Goal: Information Seeking & Learning: Learn about a topic

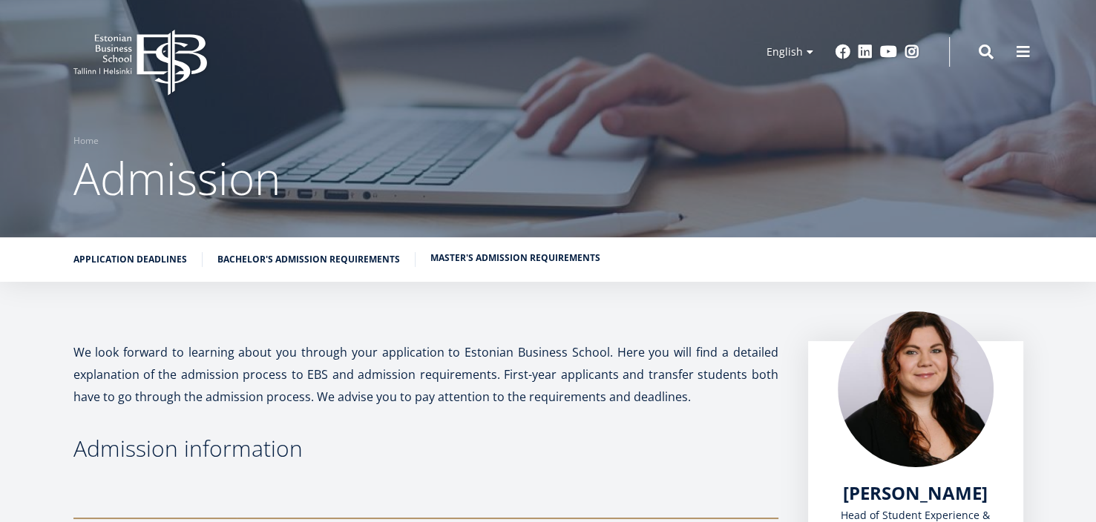
click at [463, 255] on link "Master's admission requirements" at bounding box center [515, 258] width 170 height 15
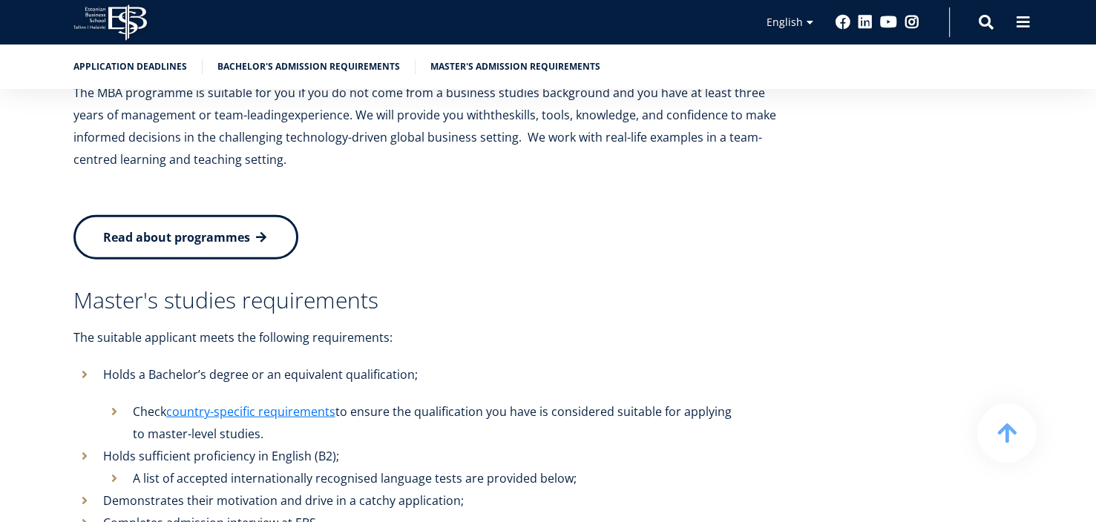
scroll to position [3243, 0]
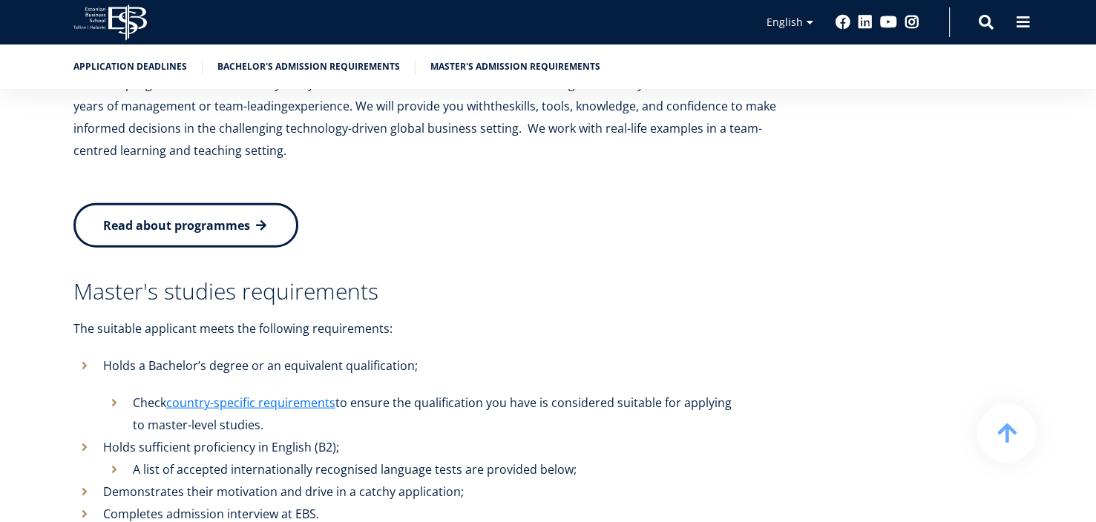
click at [229, 203] on link "Read about programmes" at bounding box center [185, 225] width 225 height 45
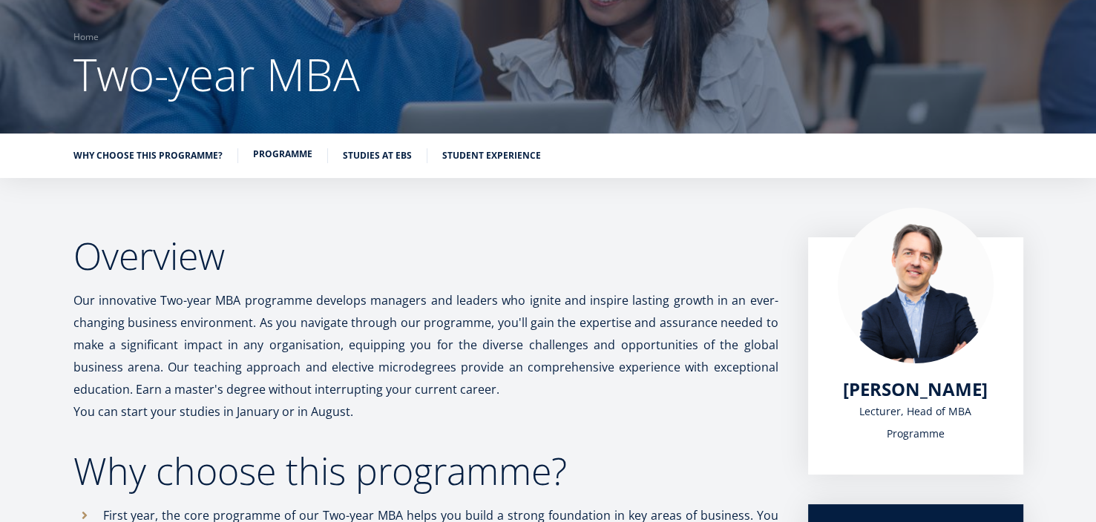
click at [283, 154] on link "Programme" at bounding box center [282, 154] width 59 height 15
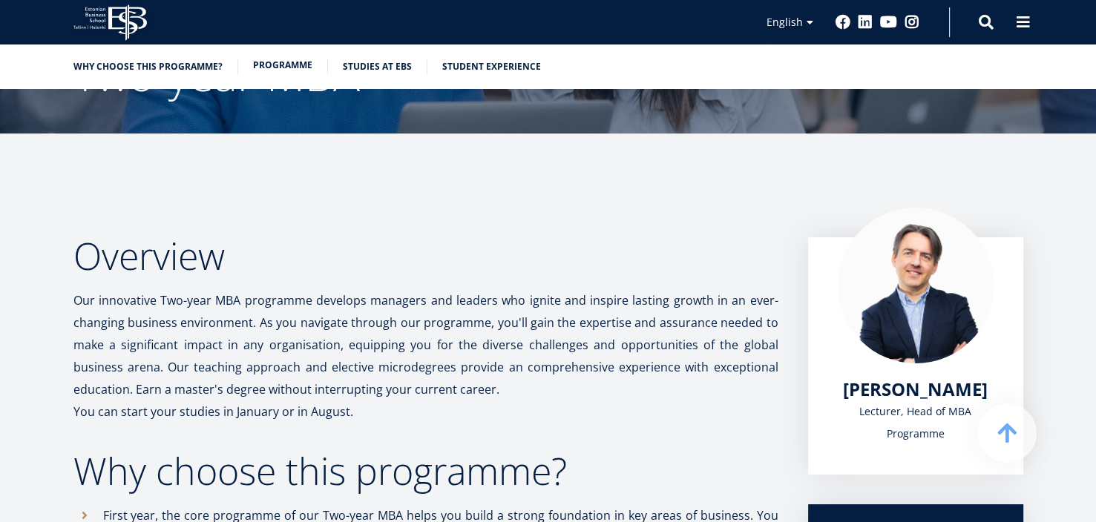
scroll to position [1276, 0]
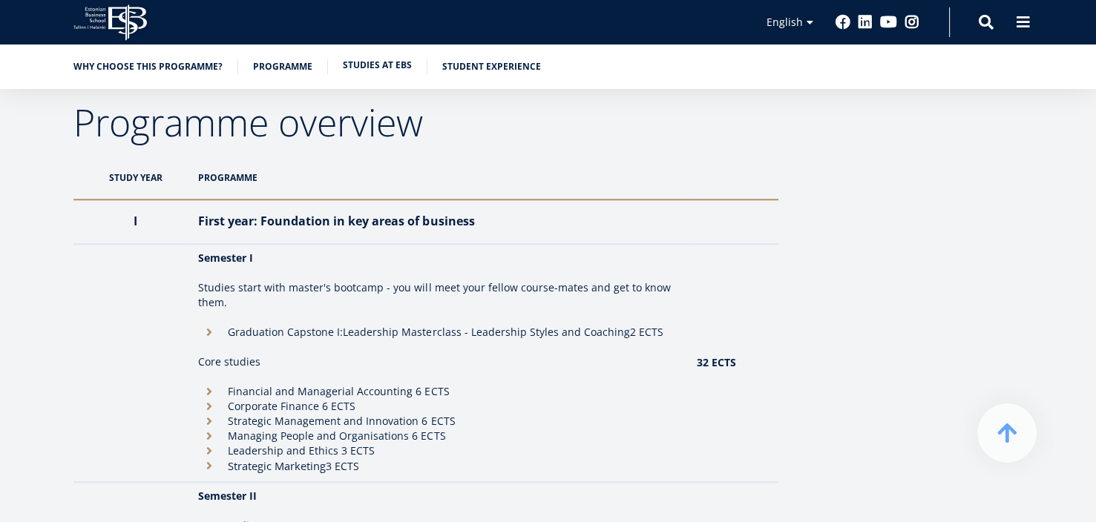
click at [378, 62] on link "Studies at EBS" at bounding box center [377, 65] width 69 height 15
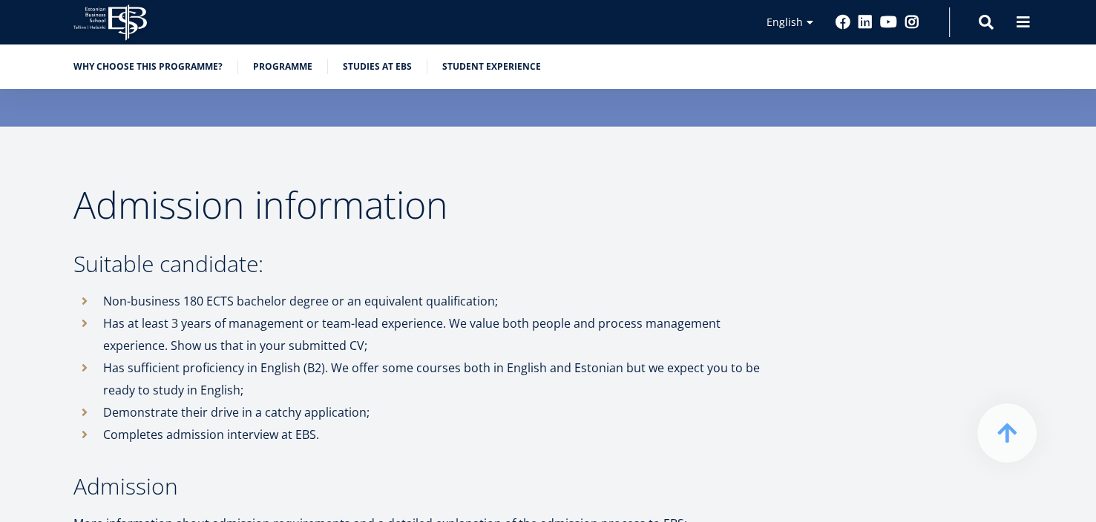
scroll to position [3737, 0]
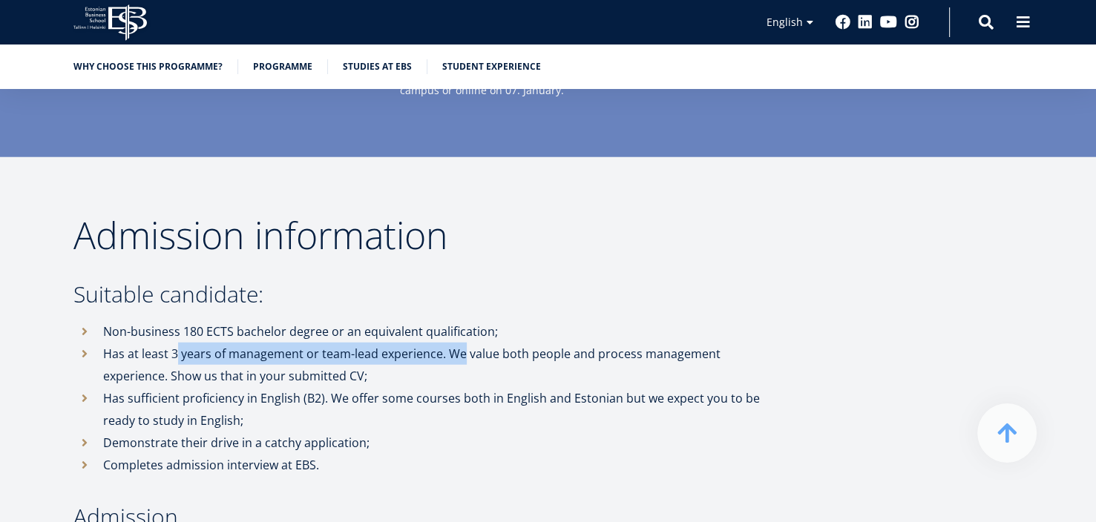
drag, startPoint x: 175, startPoint y: 301, endPoint x: 461, endPoint y: 308, distance: 285.6
click at [461, 343] on li "Has at least 3 years of management or team-lead experience. We value both peopl…" at bounding box center [425, 365] width 705 height 45
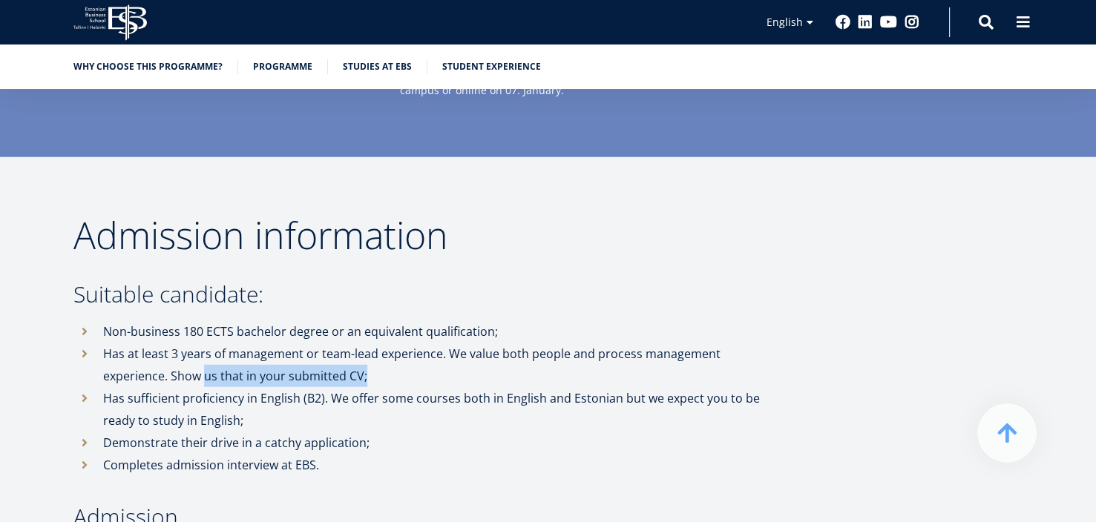
drag, startPoint x: 205, startPoint y: 327, endPoint x: 421, endPoint y: 326, distance: 215.9
click at [408, 343] on li "Has at least 3 years of management or team-lead experience. We value both peopl…" at bounding box center [425, 365] width 705 height 45
click at [274, 387] on li "Has sufficient proficiency in English (B2). We offer some courses both in Engli…" at bounding box center [425, 409] width 705 height 45
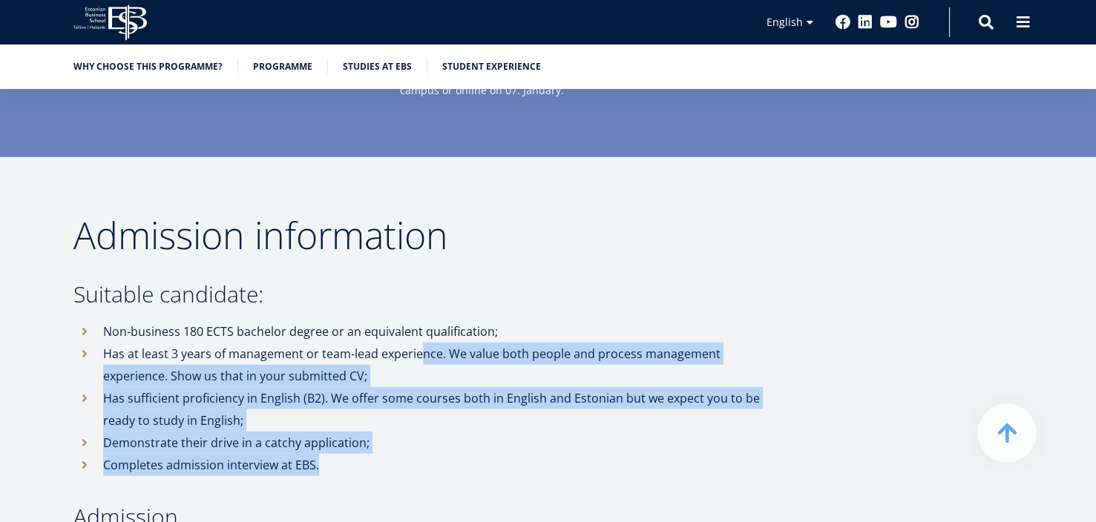
drag, startPoint x: 421, startPoint y: 302, endPoint x: 628, endPoint y: 427, distance: 241.6
click at [628, 427] on ul "Non-business 180 ECTS bachelor degree or an equivalent qualification; Has at le…" at bounding box center [425, 398] width 705 height 156
click at [223, 387] on li "Has sufficient proficiency in English (B2). We offer some courses both in Engli…" at bounding box center [425, 409] width 705 height 45
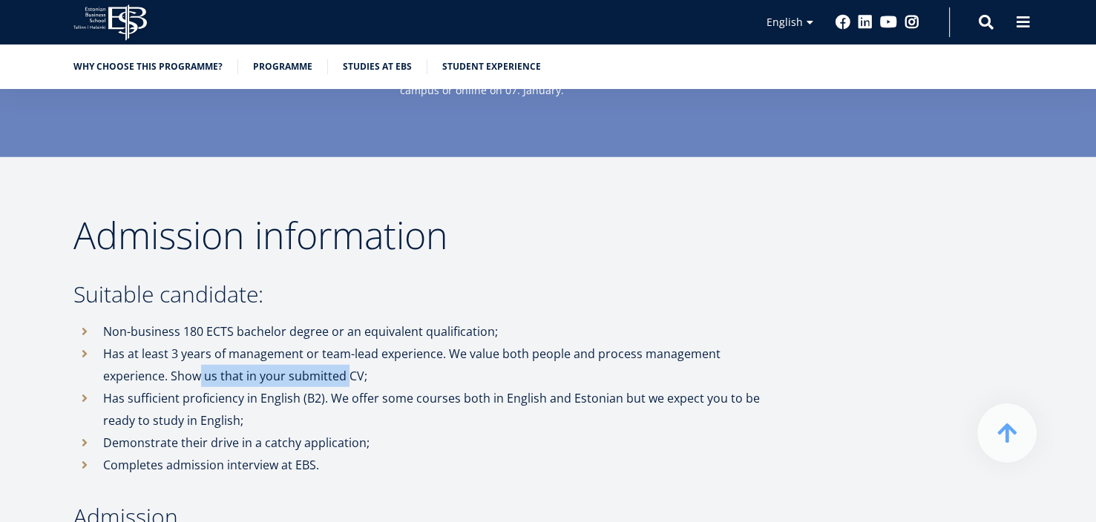
drag, startPoint x: 201, startPoint y: 336, endPoint x: 346, endPoint y: 325, distance: 145.1
click at [346, 343] on li "Has at least 3 years of management or team-lead experience. We value both peopl…" at bounding box center [425, 365] width 705 height 45
click at [372, 387] on li "Has sufficient proficiency in English (B2). We offer some courses both in Engli…" at bounding box center [425, 409] width 705 height 45
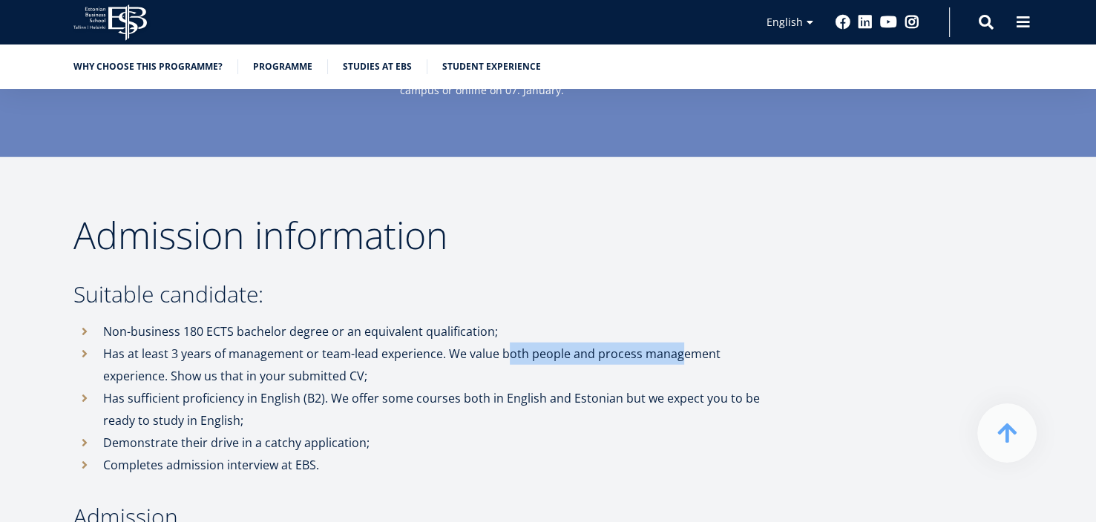
drag, startPoint x: 504, startPoint y: 310, endPoint x: 677, endPoint y: 309, distance: 172.8
click at [677, 343] on li "Has at least 3 years of management or team-lead experience. We value both peopl…" at bounding box center [425, 365] width 705 height 45
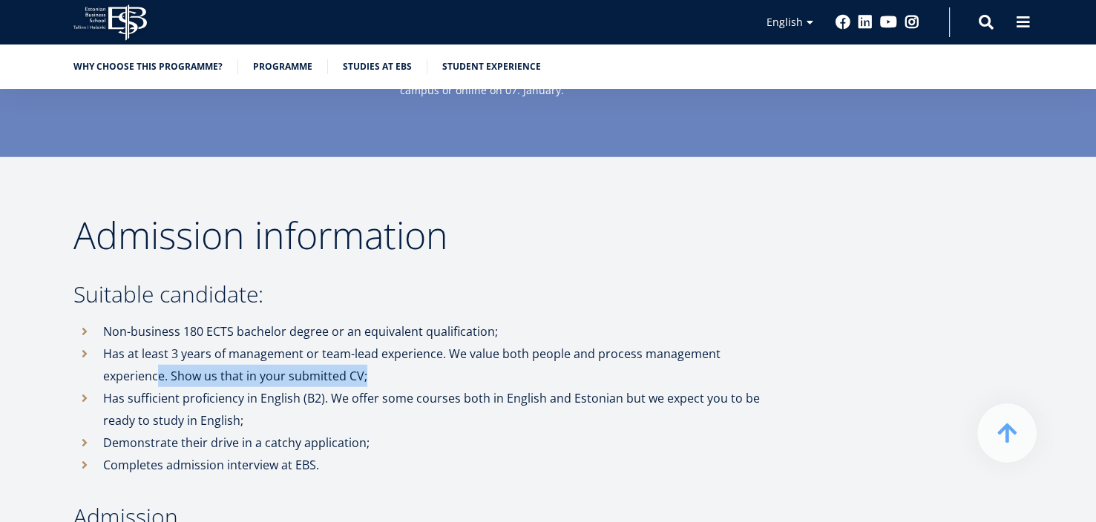
drag, startPoint x: 155, startPoint y: 334, endPoint x: 367, endPoint y: 317, distance: 212.8
click at [367, 343] on li "Has at least 3 years of management or team-lead experience. We value both peopl…" at bounding box center [425, 365] width 705 height 45
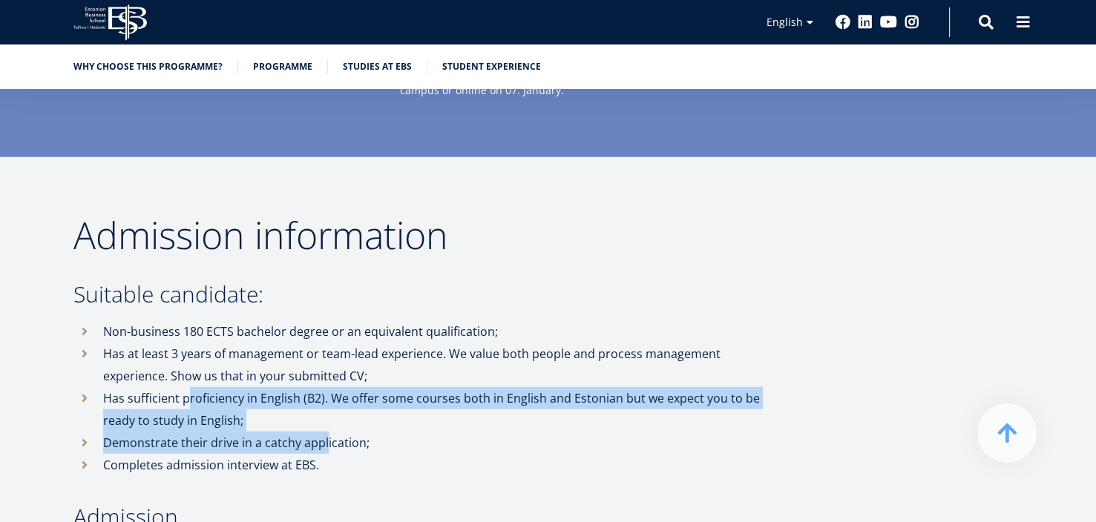
drag, startPoint x: 185, startPoint y: 349, endPoint x: 323, endPoint y: 387, distance: 143.8
click at [325, 385] on ul "Non-business 180 ECTS bachelor degree or an equivalent qualification; Has at le…" at bounding box center [425, 398] width 705 height 156
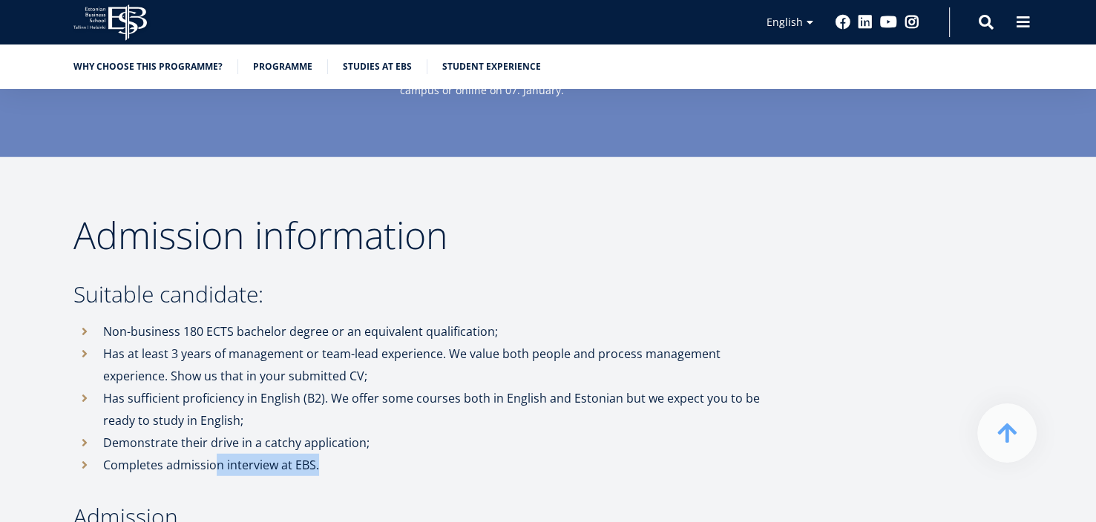
drag, startPoint x: 215, startPoint y: 410, endPoint x: 390, endPoint y: 427, distance: 175.8
click at [390, 454] on li "Completes admission interview at EBS." at bounding box center [425, 465] width 705 height 22
